Goal: Task Accomplishment & Management: Use online tool/utility

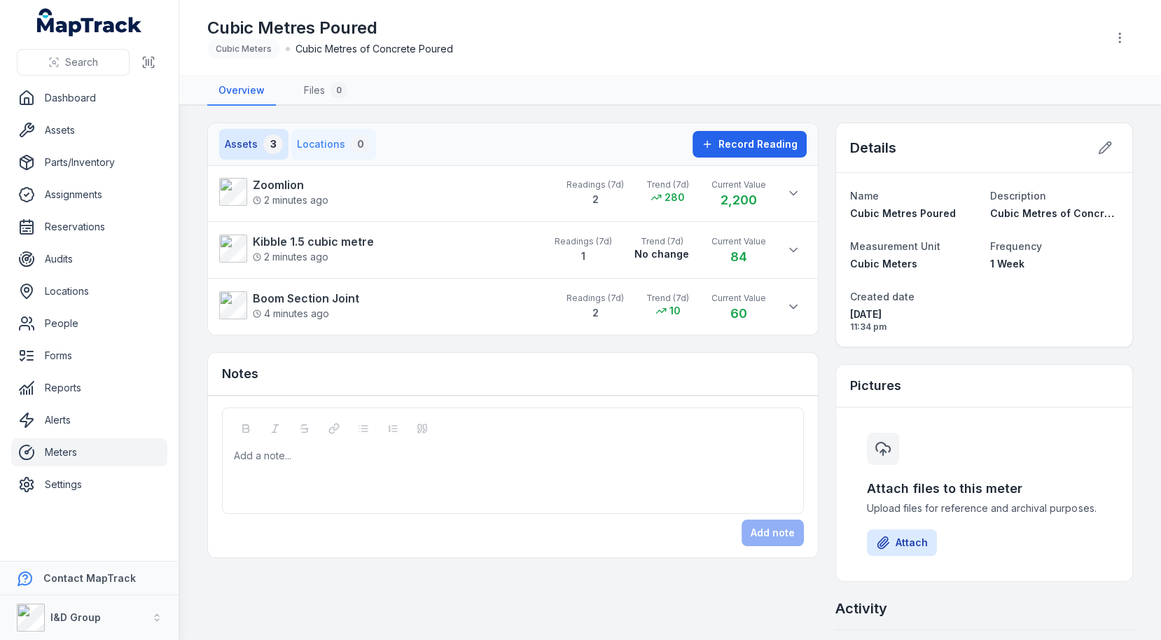
click at [309, 142] on button "Locations 0" at bounding box center [333, 144] width 85 height 31
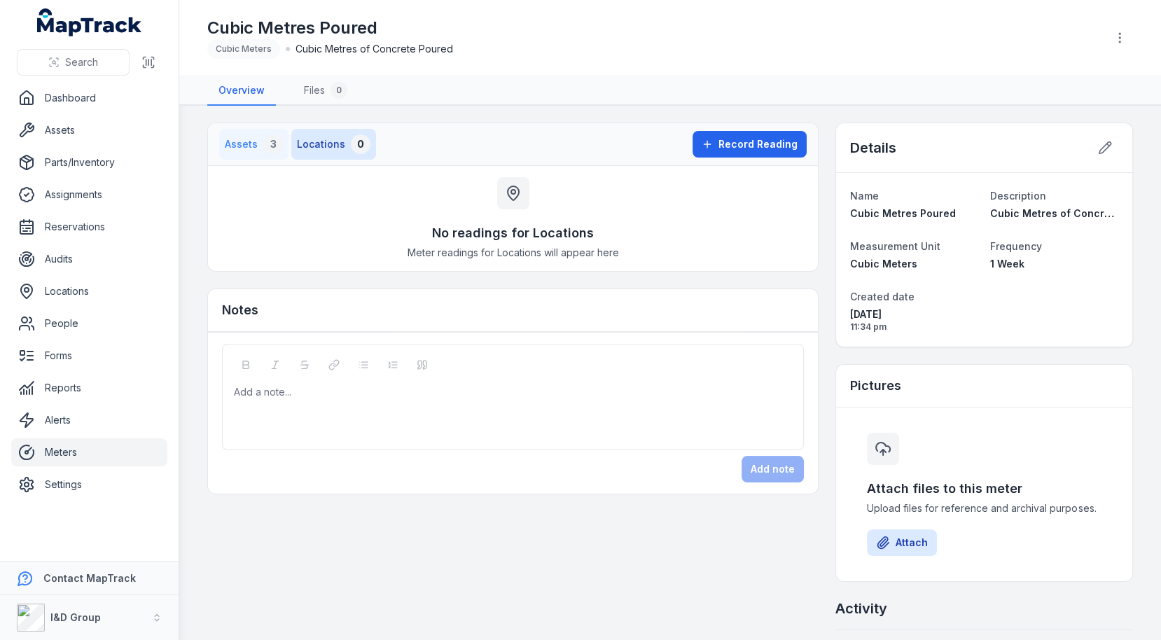
click at [259, 142] on button "Assets 3" at bounding box center [253, 144] width 69 height 31
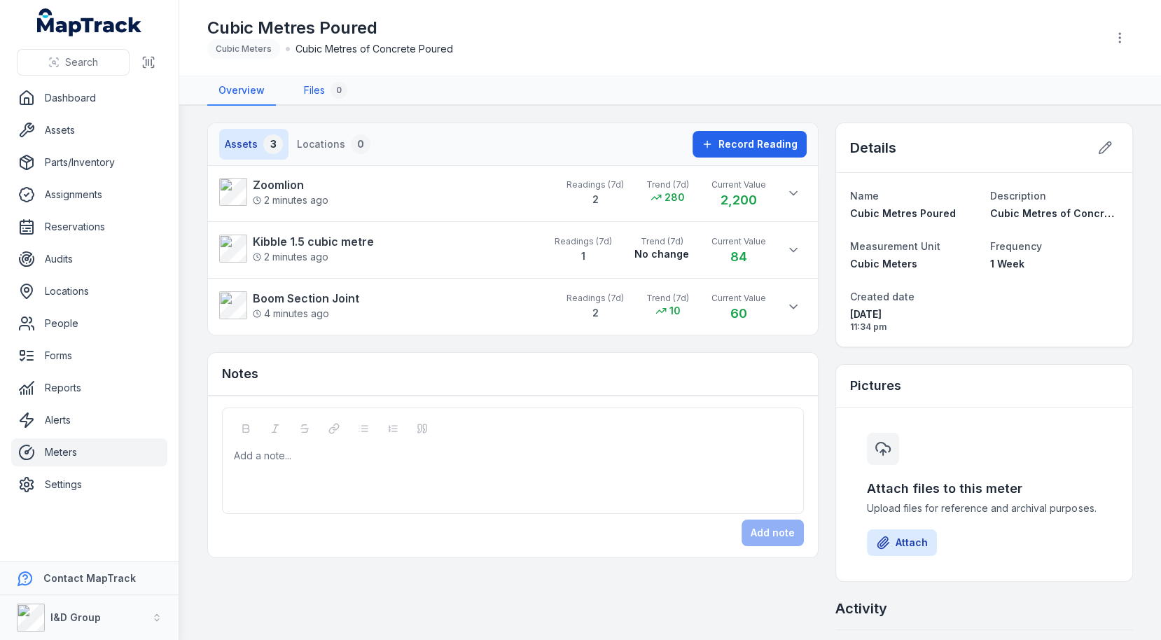
click at [307, 103] on link "Files 0" at bounding box center [326, 90] width 66 height 29
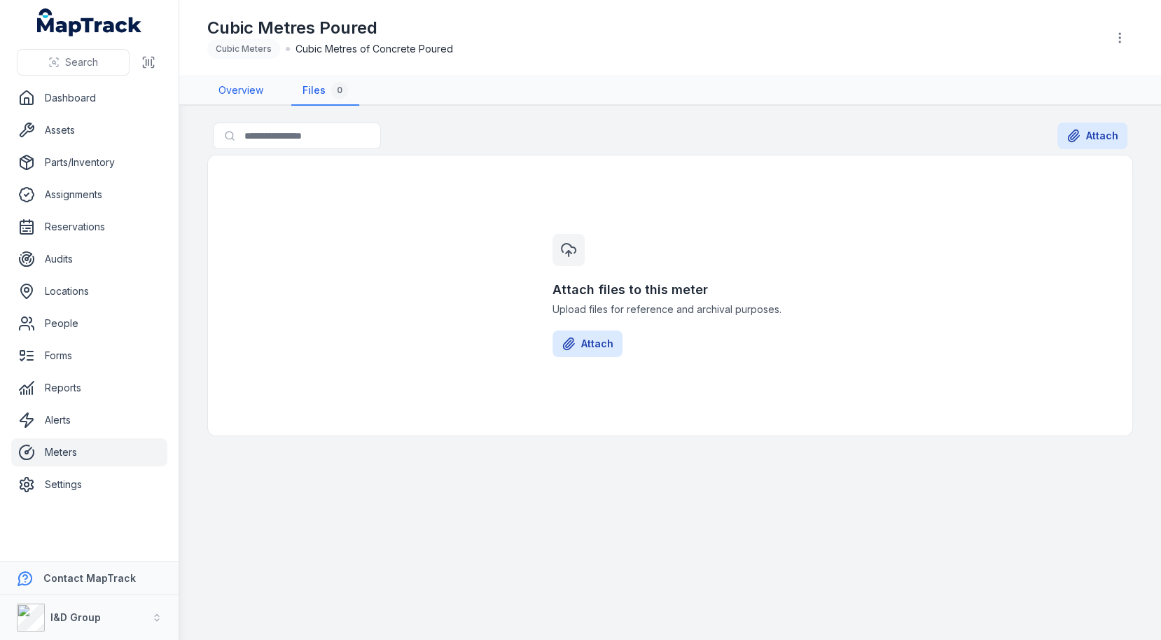
click at [250, 98] on link "Overview" at bounding box center [240, 90] width 67 height 29
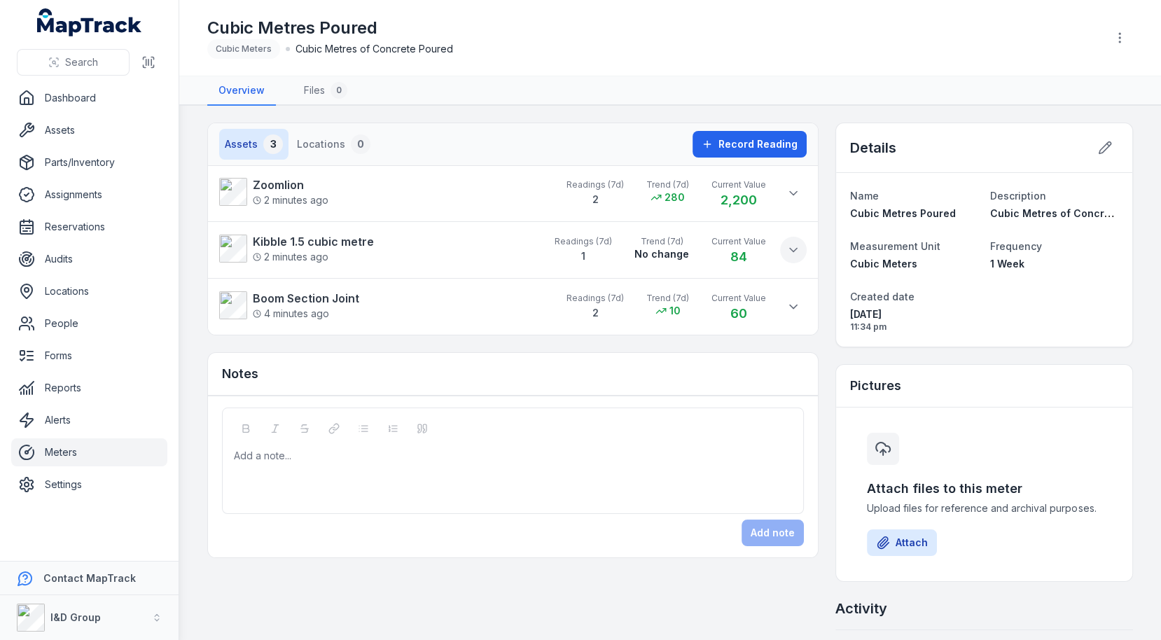
click at [789, 250] on icon at bounding box center [793, 250] width 14 height 14
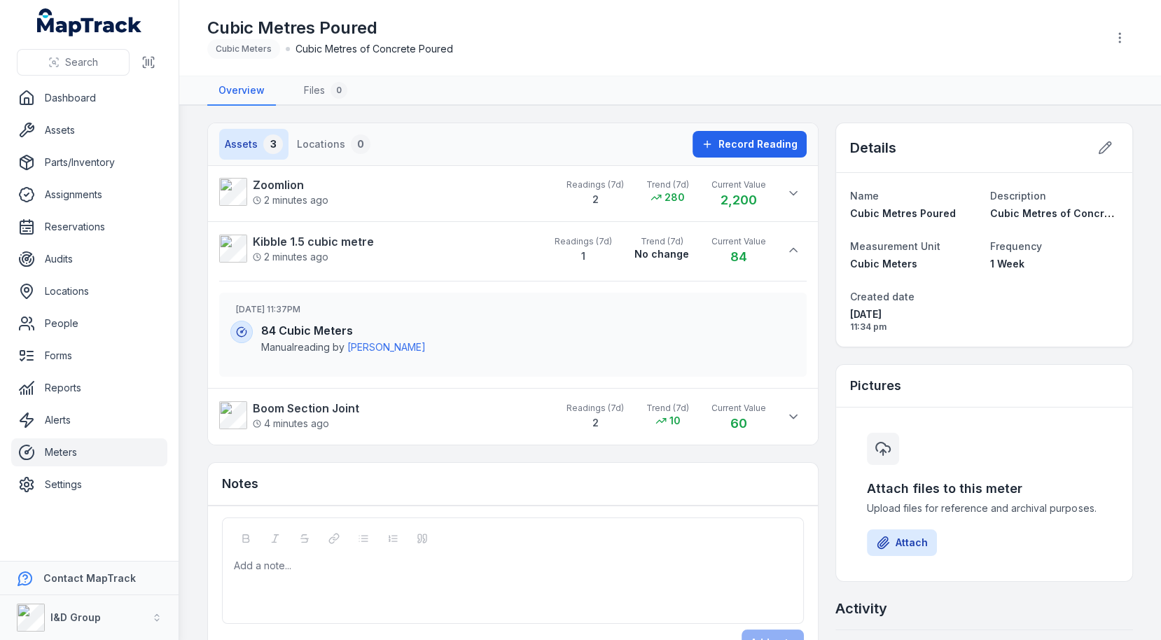
click at [319, 329] on h4 "84 Cubic Meters" at bounding box center [528, 330] width 534 height 17
click at [387, 307] on h3 "[DATE] 11:37PM" at bounding box center [515, 309] width 559 height 11
click at [770, 145] on span "Record Reading" at bounding box center [757, 144] width 79 height 14
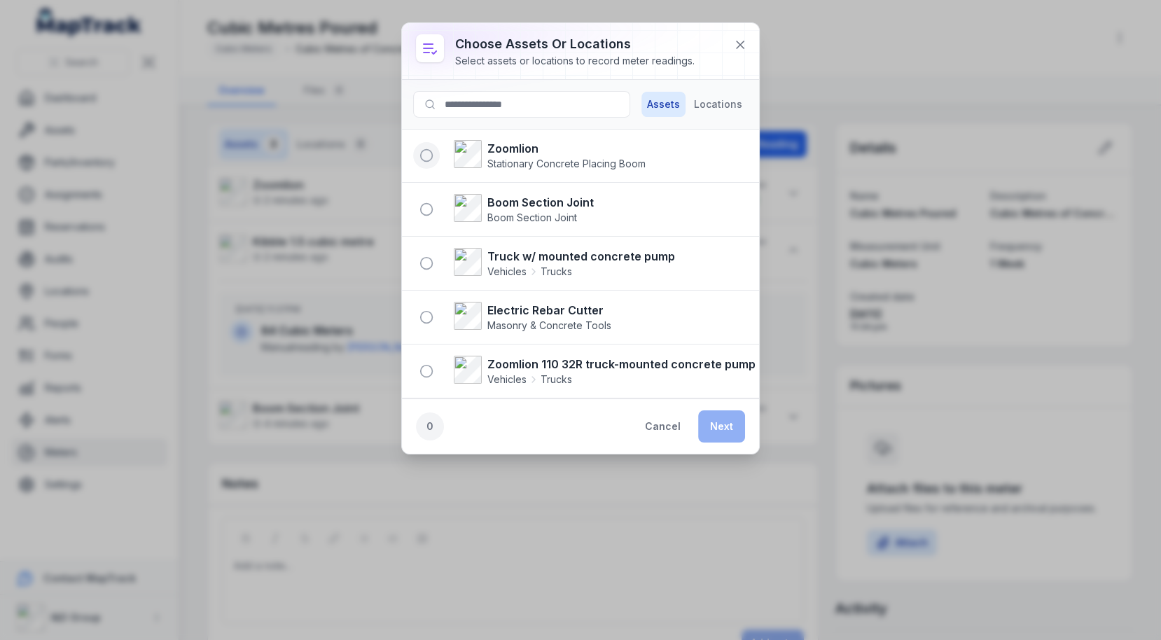
click at [429, 160] on button "button" at bounding box center [426, 155] width 27 height 27
click at [429, 215] on button "button" at bounding box center [426, 209] width 27 height 27
click at [428, 258] on circle "button" at bounding box center [427, 264] width 12 height 12
click at [721, 113] on button "Locations" at bounding box center [718, 104] width 60 height 25
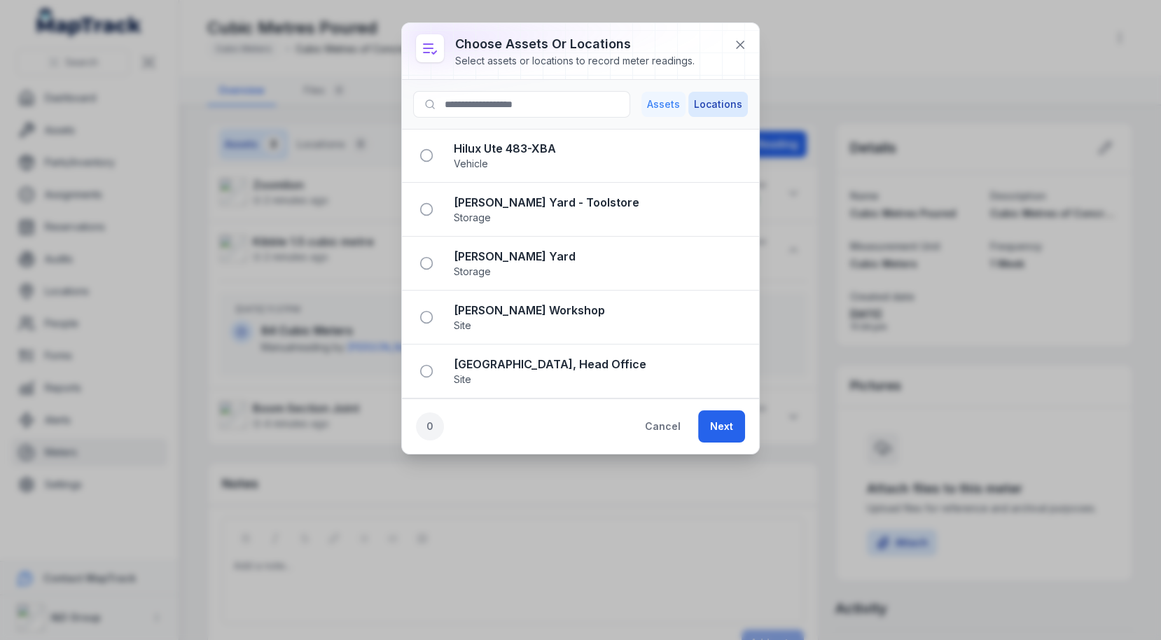
click at [675, 111] on button "Assets" at bounding box center [663, 104] width 44 height 25
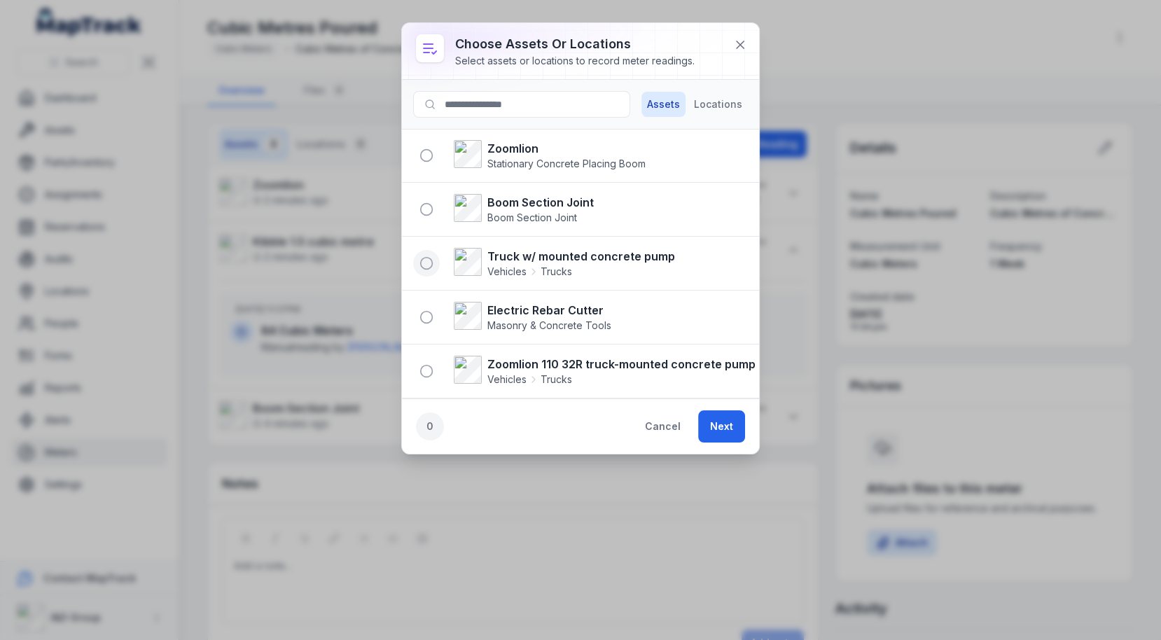
click at [425, 262] on icon "button" at bounding box center [426, 263] width 14 height 14
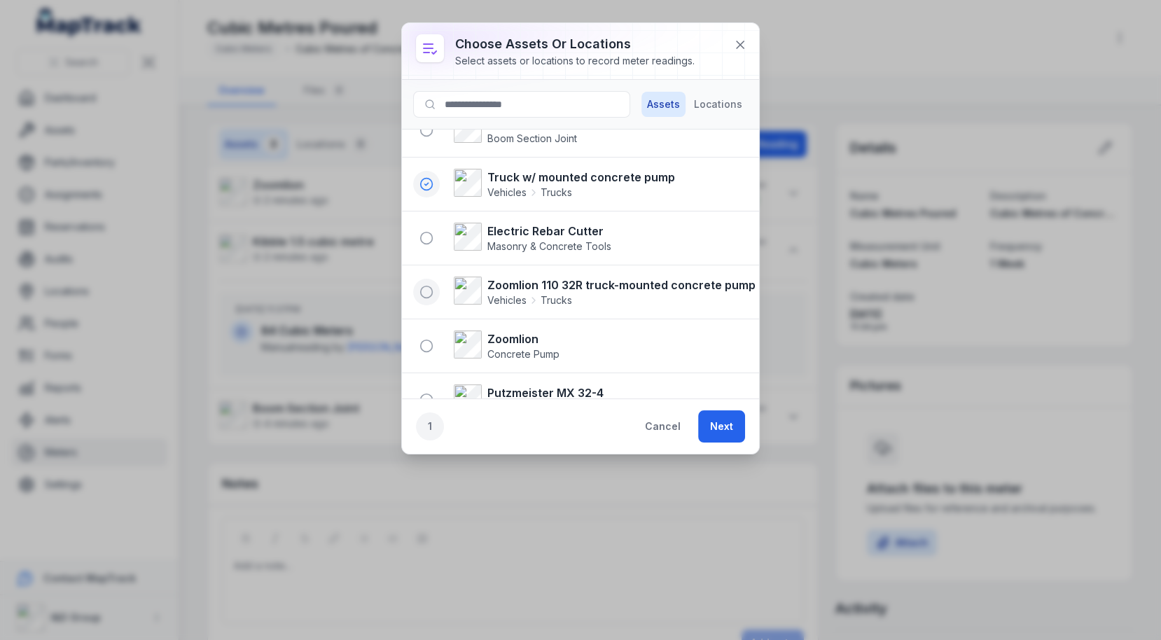
click at [429, 286] on circle "button" at bounding box center [427, 292] width 12 height 12
click at [728, 422] on button "Next" at bounding box center [721, 426] width 47 height 32
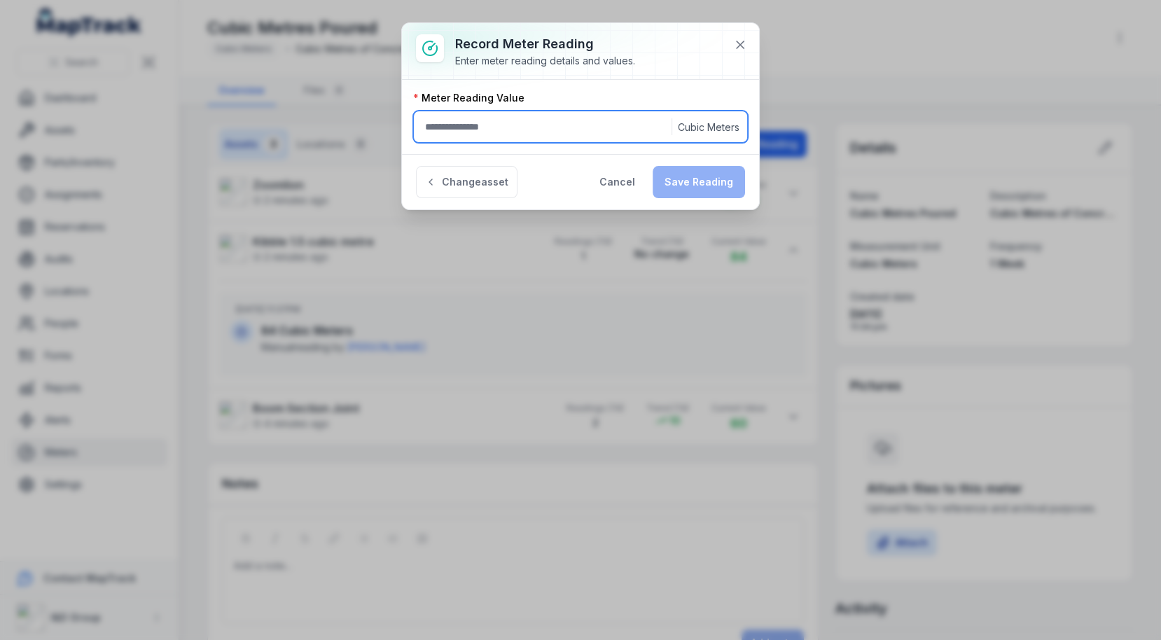
click at [471, 127] on input ":r1c1:-form-item-label" at bounding box center [580, 127] width 335 height 32
type input "*"
type input "***"
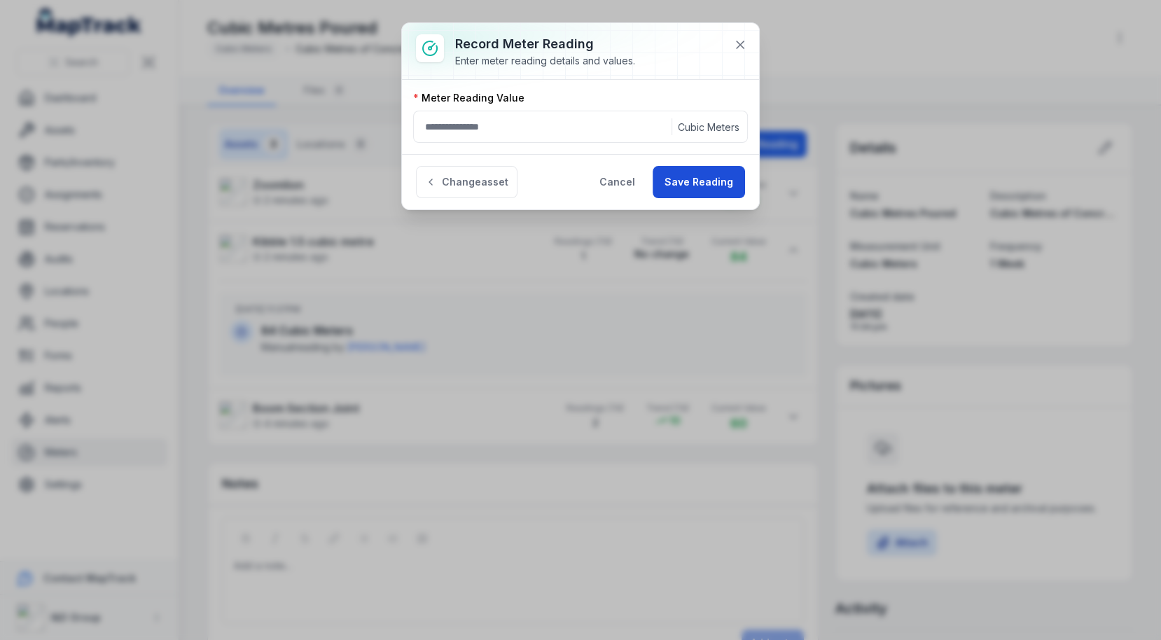
click at [689, 185] on button "Save Reading" at bounding box center [699, 182] width 92 height 32
